Goal: Task Accomplishment & Management: Manage account settings

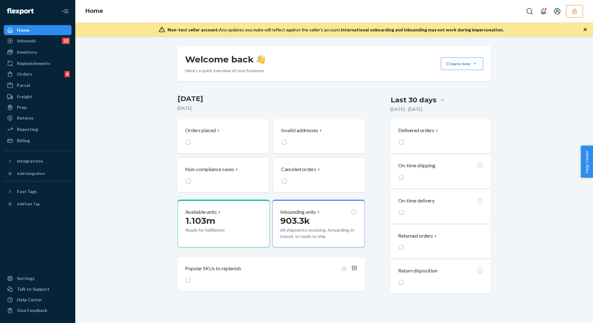
click at [579, 16] on button "button" at bounding box center [574, 11] width 17 height 13
click at [564, 16] on button "Open account menu" at bounding box center [557, 11] width 13 height 13
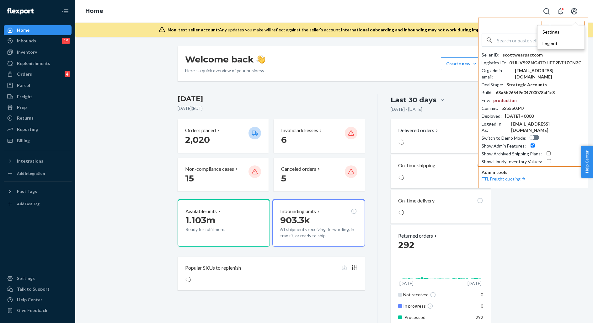
click at [519, 39] on input "text" at bounding box center [540, 40] width 87 height 13
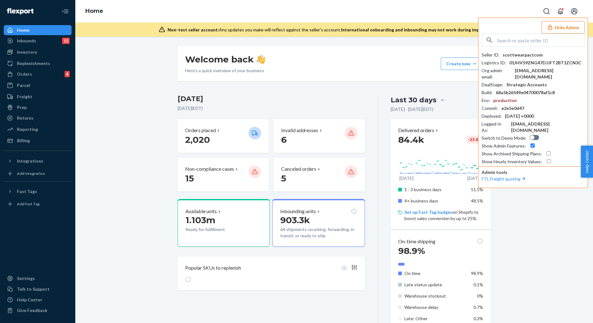
click at [524, 60] on div "01JHV59ZNG47DJJFT2BT1ZCN3C" at bounding box center [545, 63] width 72 height 6
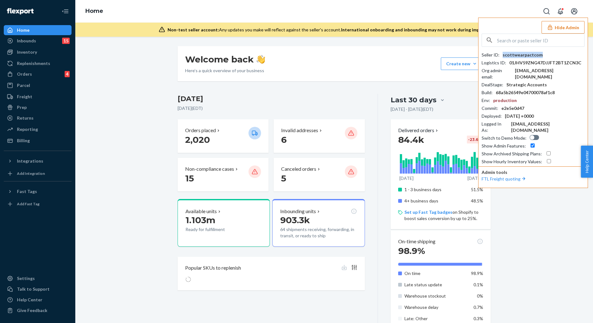
click at [525, 55] on div "scottwearpactcom" at bounding box center [523, 55] width 40 height 6
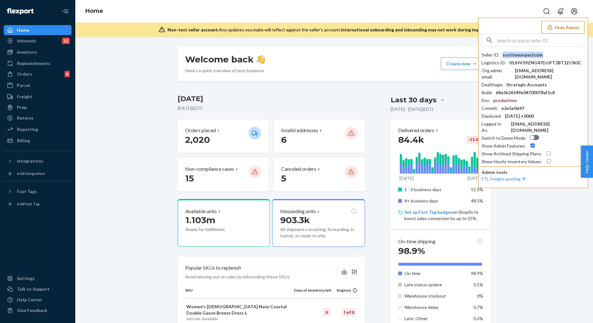
click at [513, 55] on div "scottwearpactcom" at bounding box center [523, 55] width 40 height 6
